Goal: Communication & Community: Connect with others

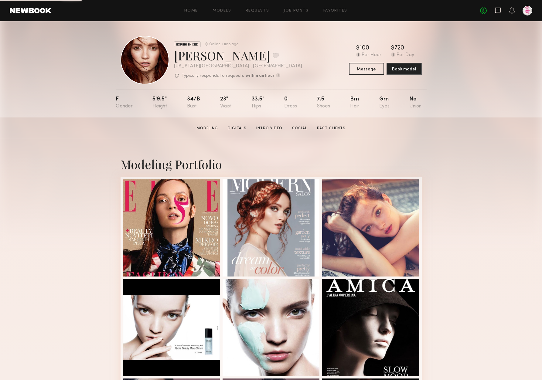
click at [498, 9] on icon at bounding box center [498, 10] width 7 height 7
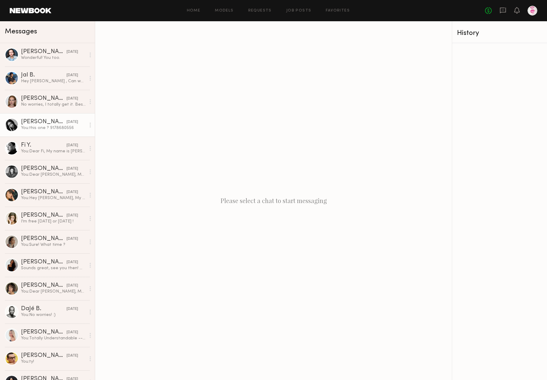
click at [39, 116] on link "[PERSON_NAME] [DATE] You: this one ? 9178680556" at bounding box center [47, 124] width 95 height 23
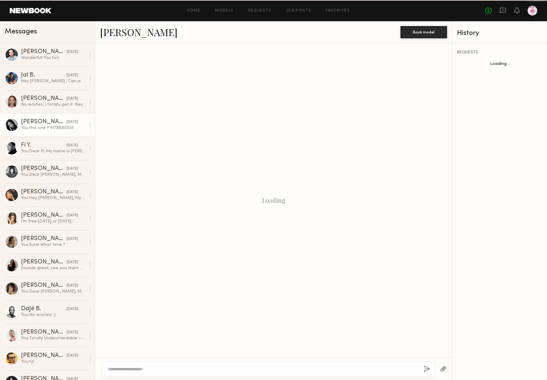
scroll to position [257, 0]
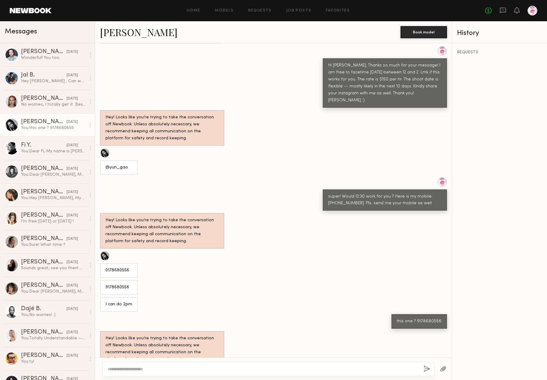
click at [115, 33] on link "[PERSON_NAME]" at bounding box center [138, 32] width 77 height 13
